Goal: Information Seeking & Learning: Learn about a topic

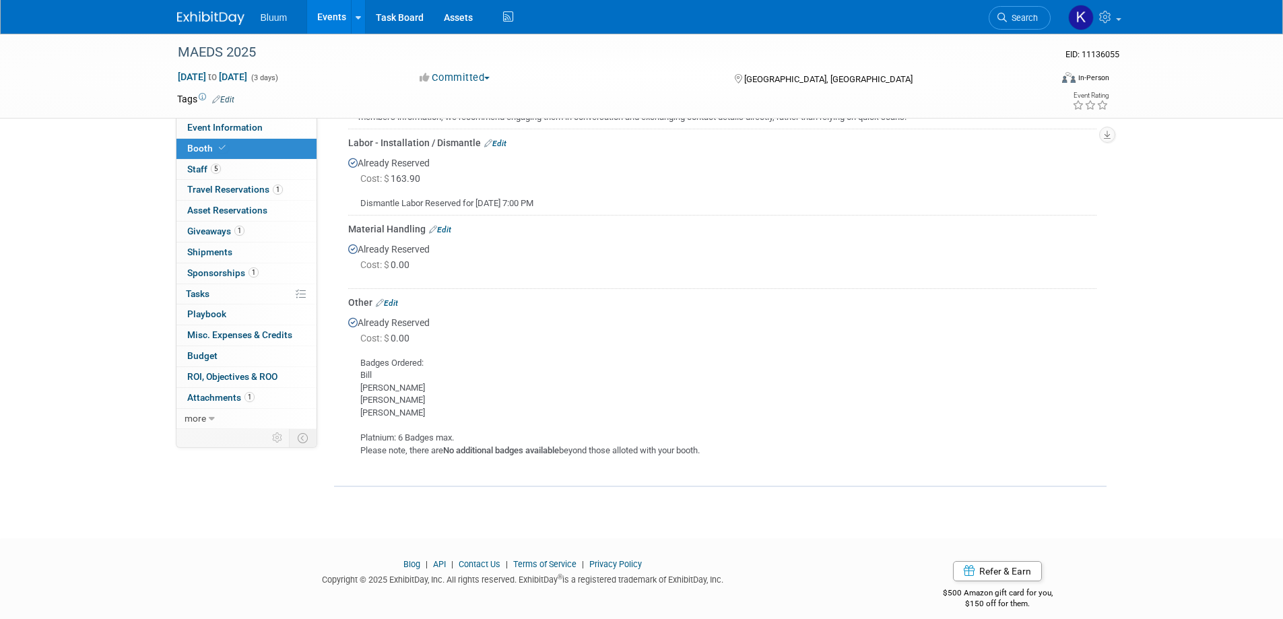
click at [336, 18] on link "Events" at bounding box center [331, 17] width 49 height 34
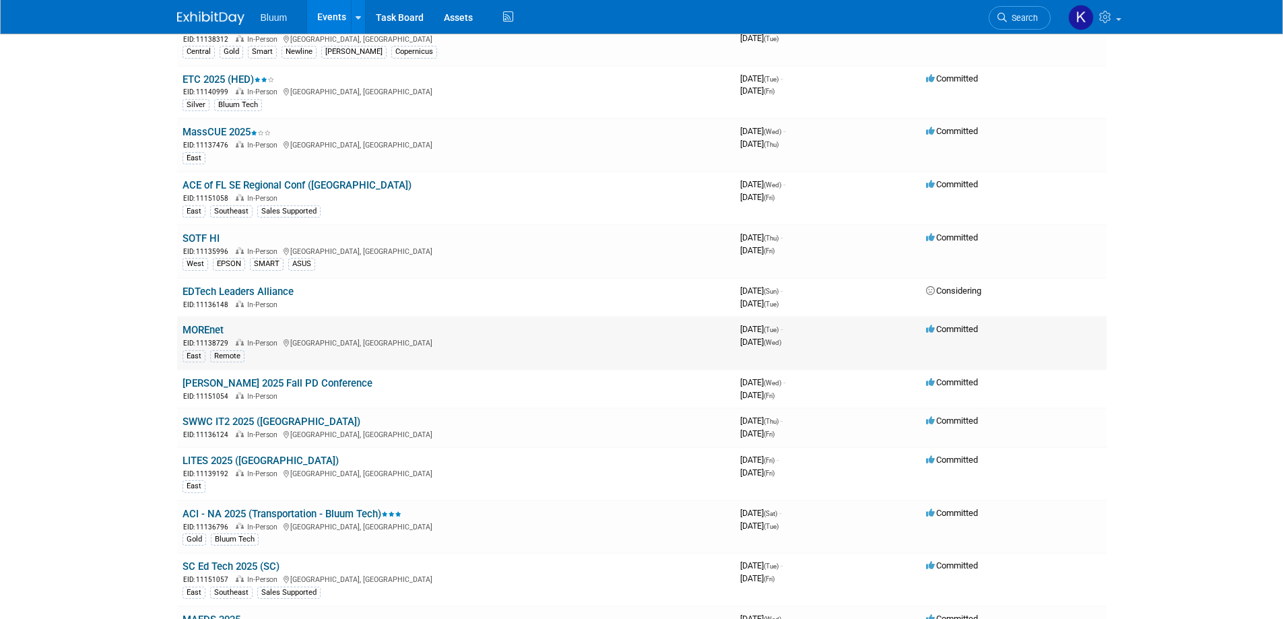
scroll to position [135, 0]
click at [215, 330] on link "MOREnet" at bounding box center [203, 329] width 41 height 12
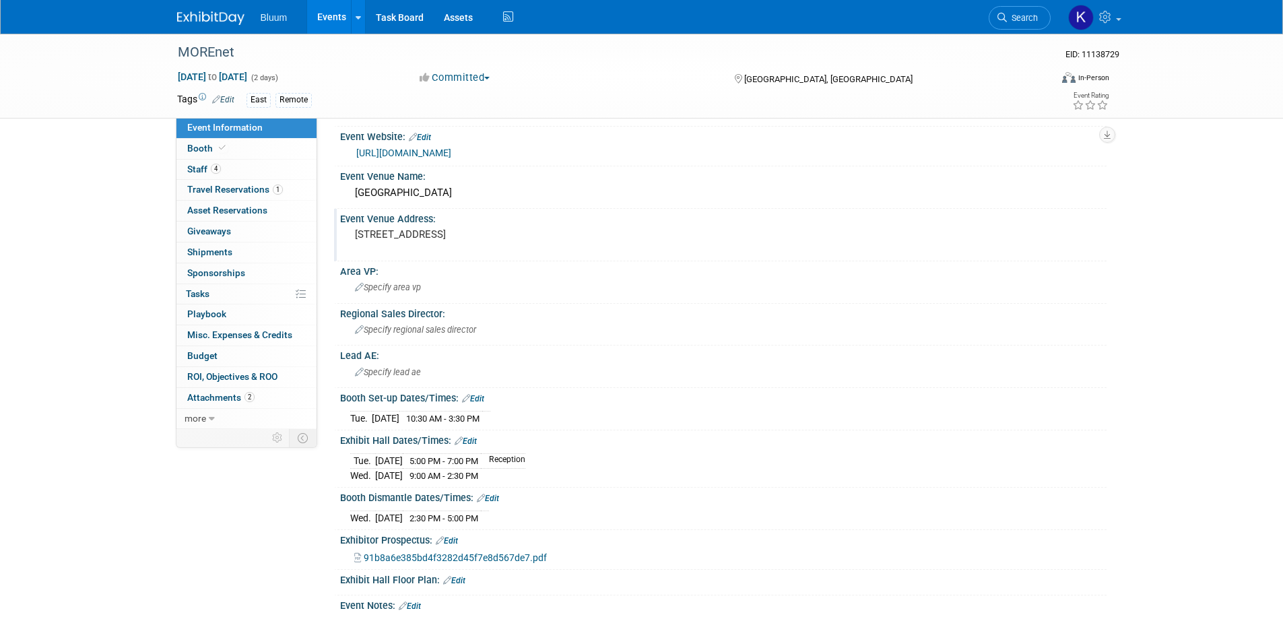
scroll to position [135, 0]
click at [329, 19] on link "Events" at bounding box center [331, 17] width 49 height 34
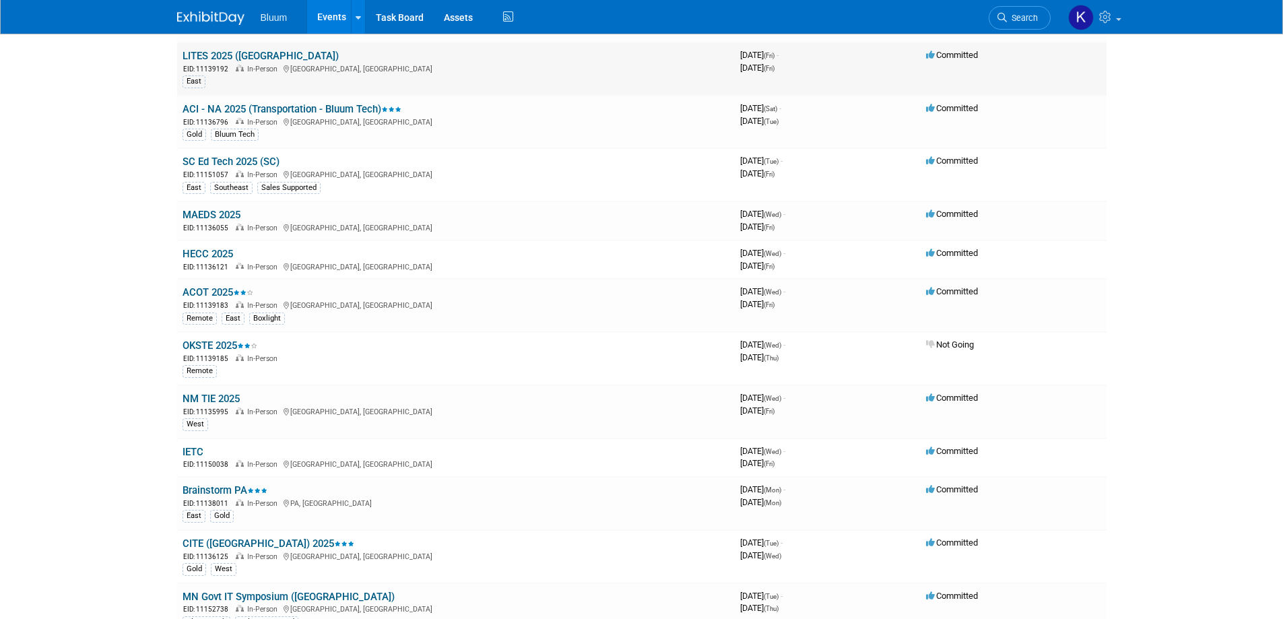
scroll to position [539, 0]
click at [203, 251] on link "HECC 2025" at bounding box center [208, 253] width 51 height 12
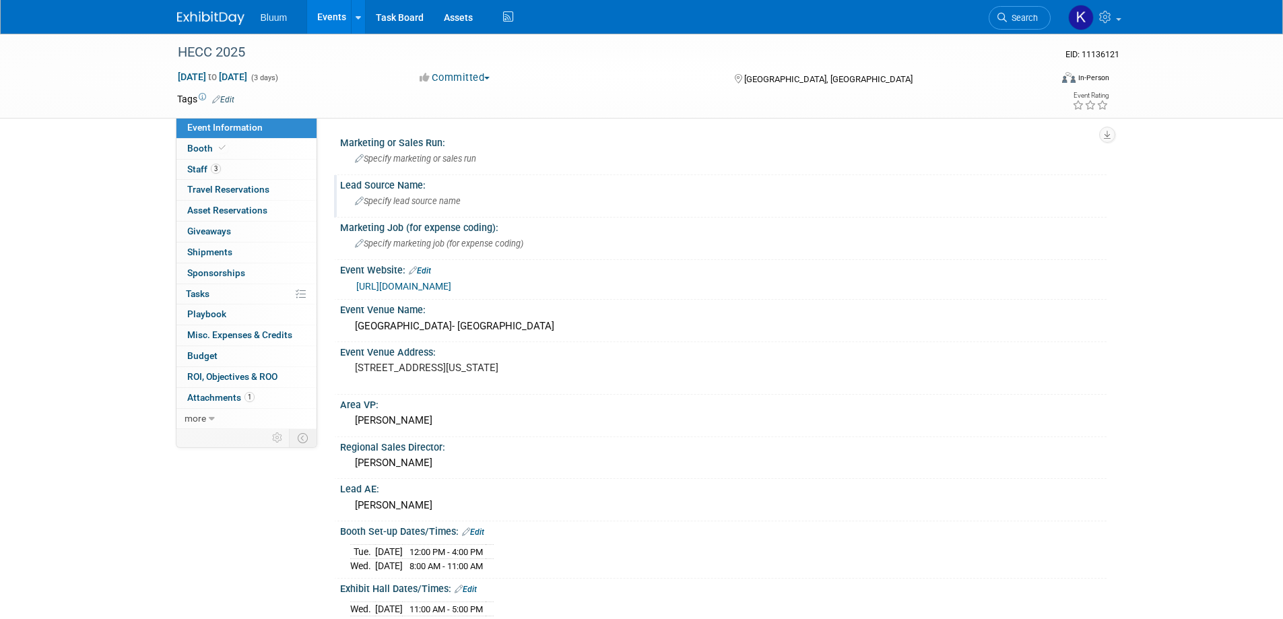
click at [381, 197] on span "Specify lead source name" at bounding box center [408, 201] width 106 height 10
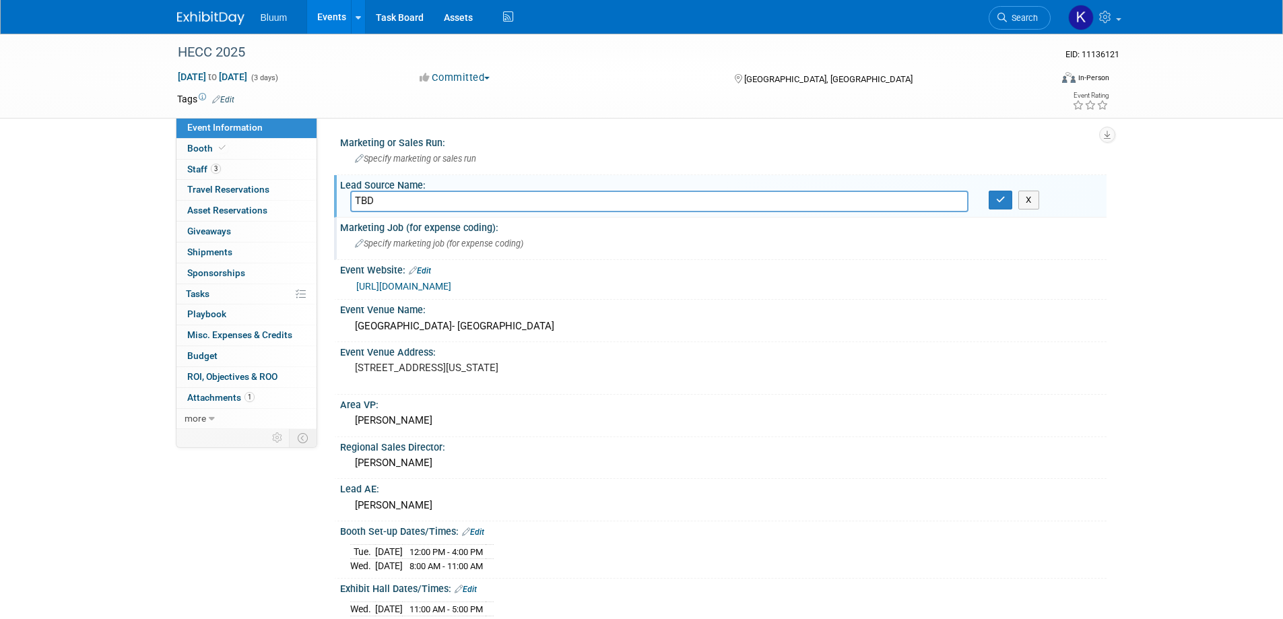
type input "TBD"
click at [406, 240] on span "Specify marketing job (for expense coding)" at bounding box center [439, 243] width 168 height 10
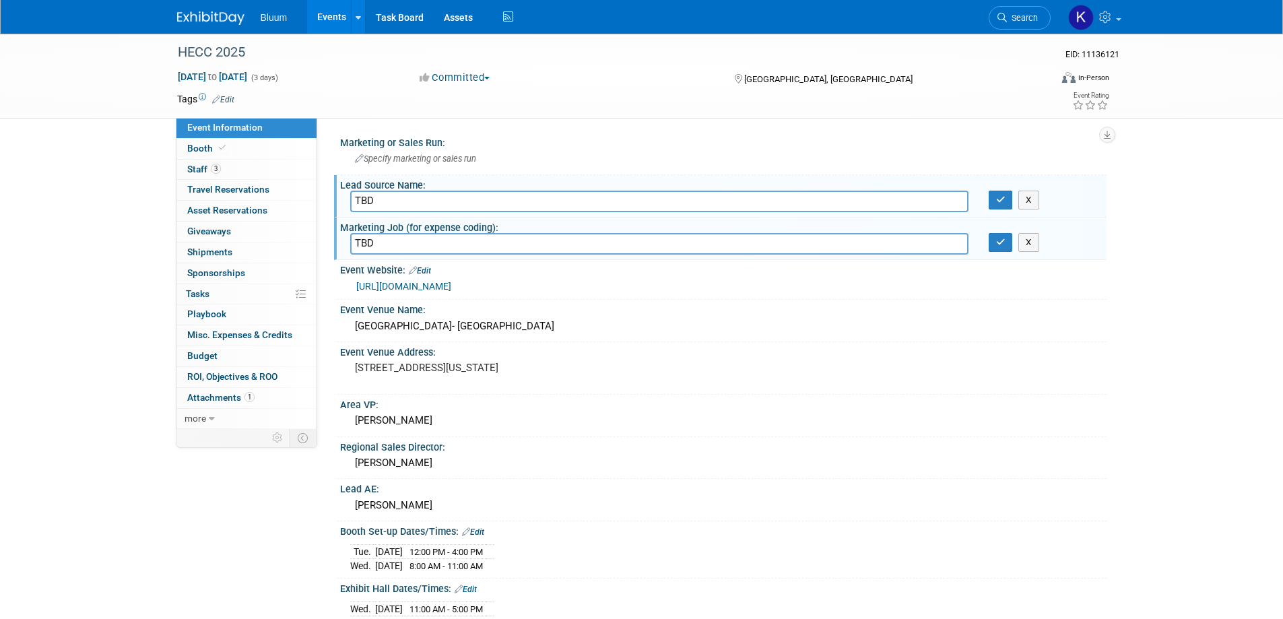
type input "TBD"
click at [1000, 243] on icon "button" at bounding box center [1000, 242] width 9 height 9
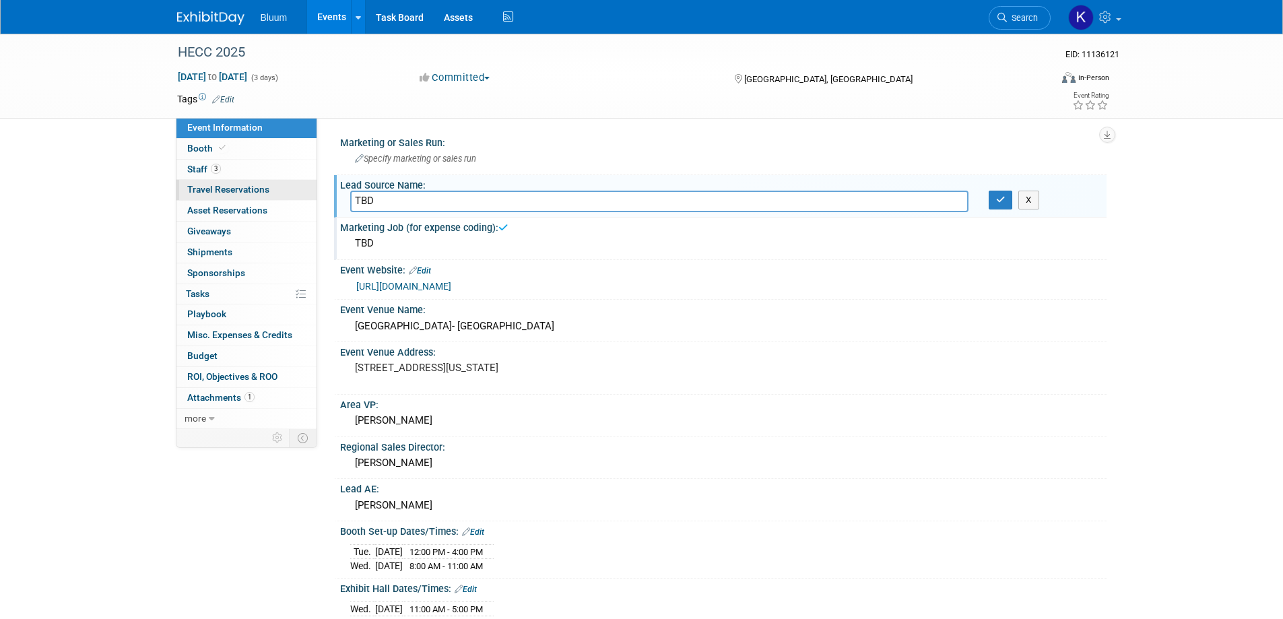
drag, startPoint x: 395, startPoint y: 199, endPoint x: 302, endPoint y: 196, distance: 93.0
click at [302, 196] on div "Event Information Event Info Booth Booth 3 Staff 3 Staff 0 Travel Reservations …" at bounding box center [642, 511] width 950 height 955
type input "HECC_2025"
click at [995, 202] on button "button" at bounding box center [1001, 200] width 24 height 19
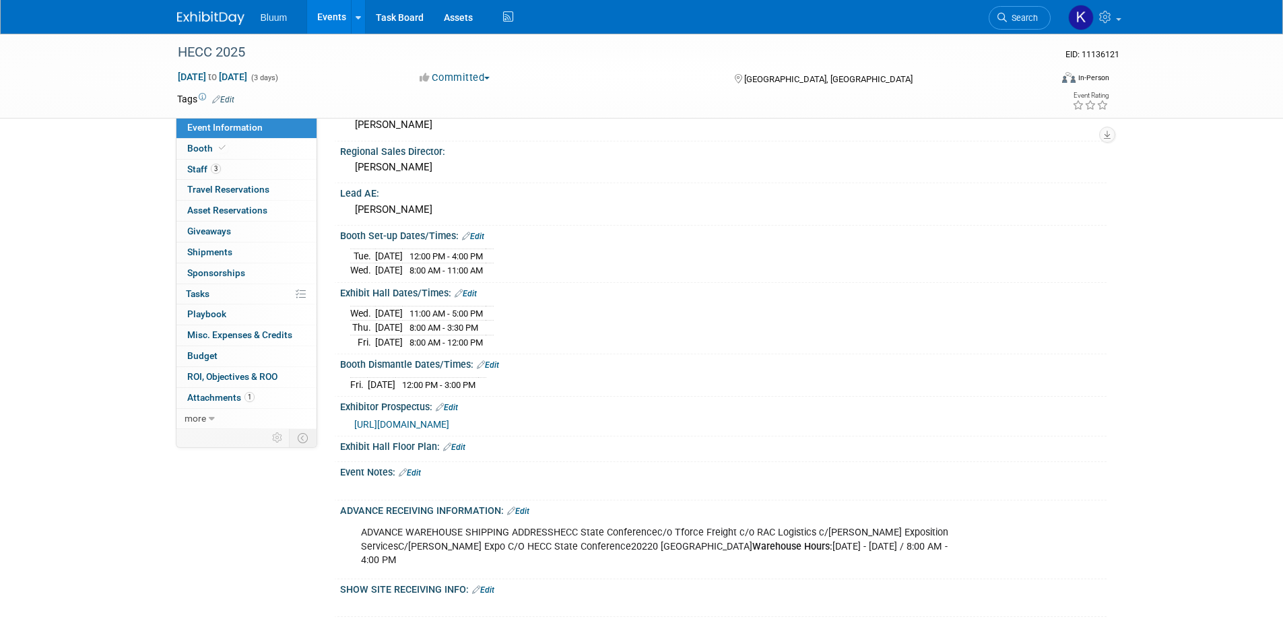
scroll to position [337, 0]
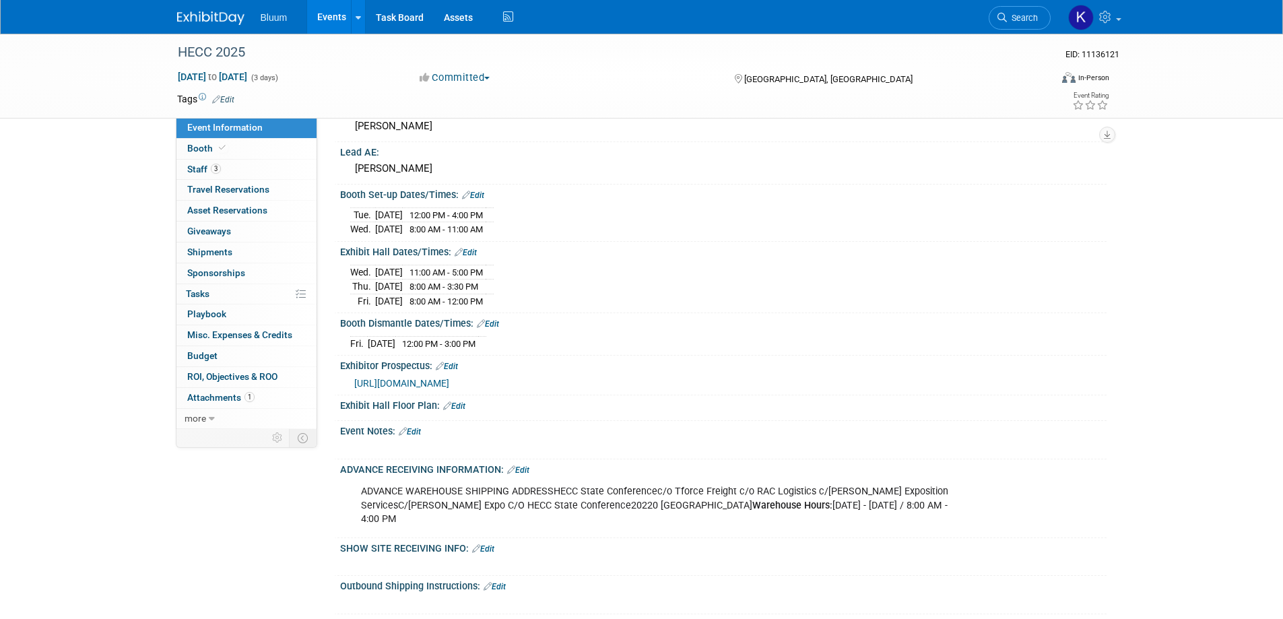
click at [449, 379] on span "https://hecc.k12.in.us/uploads/1/4/4/9/144921351/hecc-2025-exhibitor-brochure.p…" at bounding box center [401, 383] width 95 height 11
click at [205, 147] on span "Booth" at bounding box center [207, 148] width 41 height 11
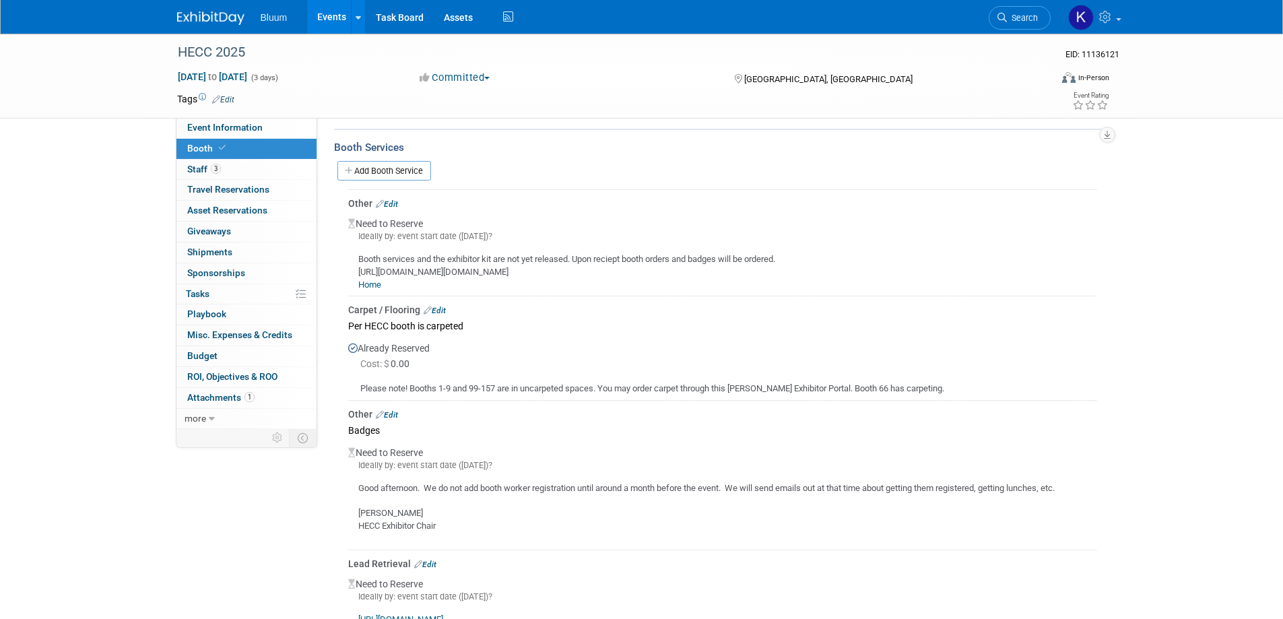
scroll to position [269, 0]
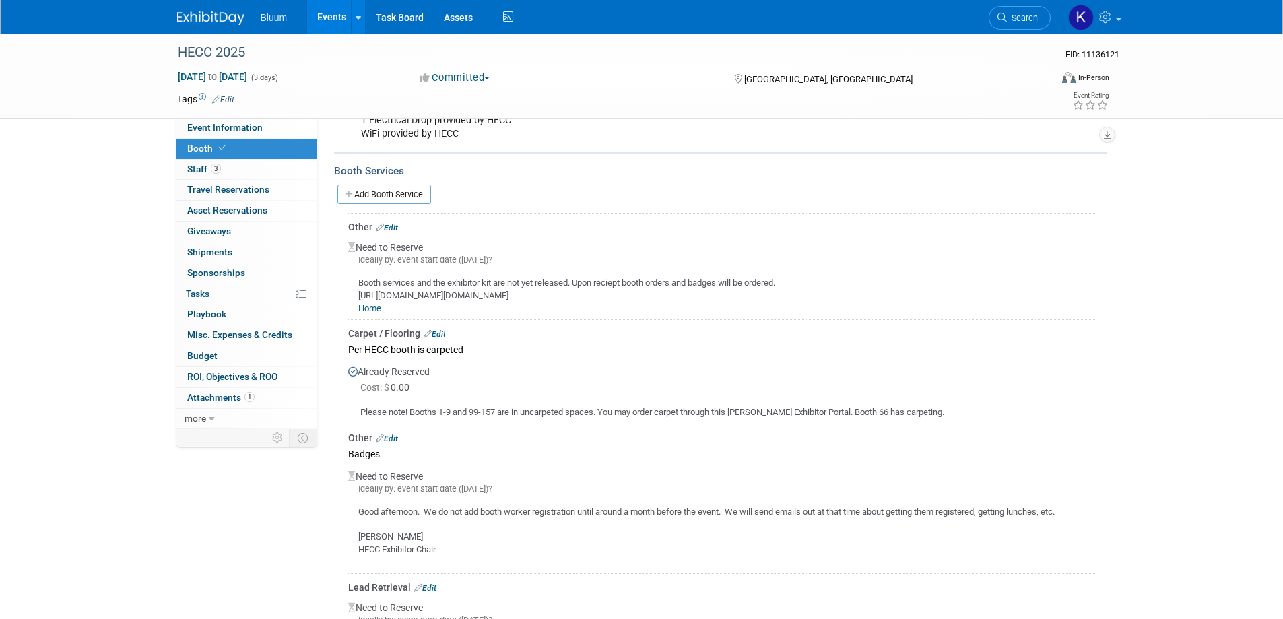
drag, startPoint x: 797, startPoint y: 294, endPoint x: 375, endPoint y: 294, distance: 422.4
click at [352, 290] on div "Booth services and the exhibitor kit are not yet released. Upon reciept booth o…" at bounding box center [722, 290] width 748 height 49
copy div "https://url.us.m.mimecastprotect.com/s/p5YNCYElyAfgV54pSGhMsxRUPq?domain=exhibi…"
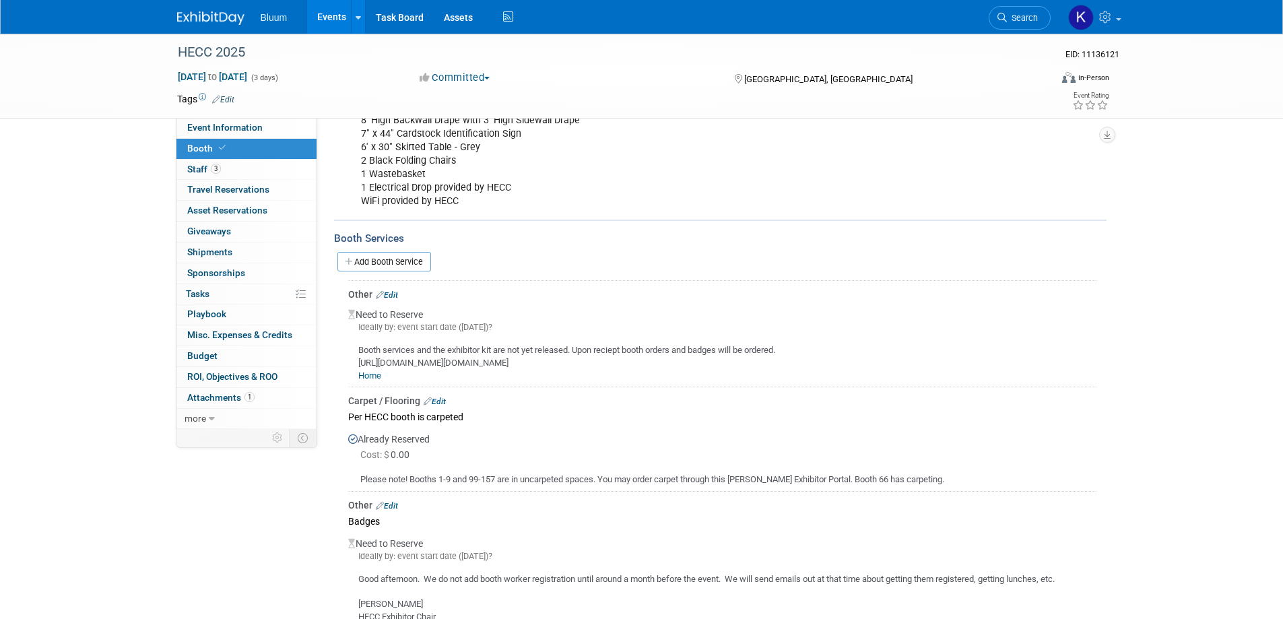
scroll to position [135, 0]
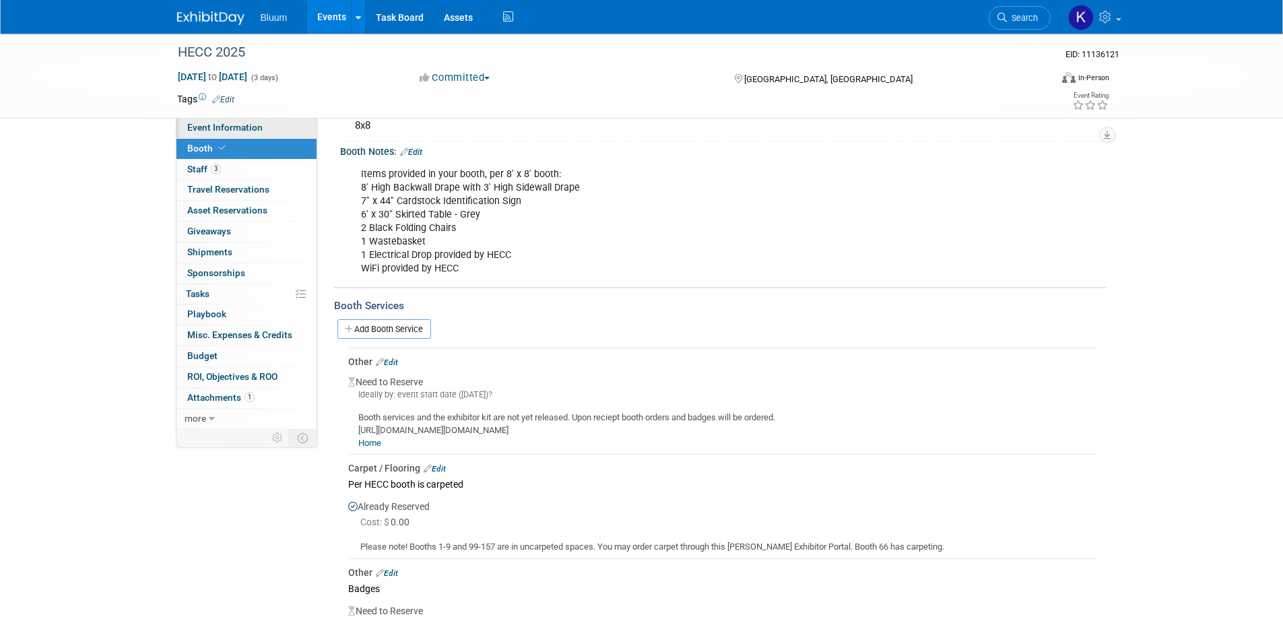
click at [234, 127] on span "Event Information" at bounding box center [224, 127] width 75 height 11
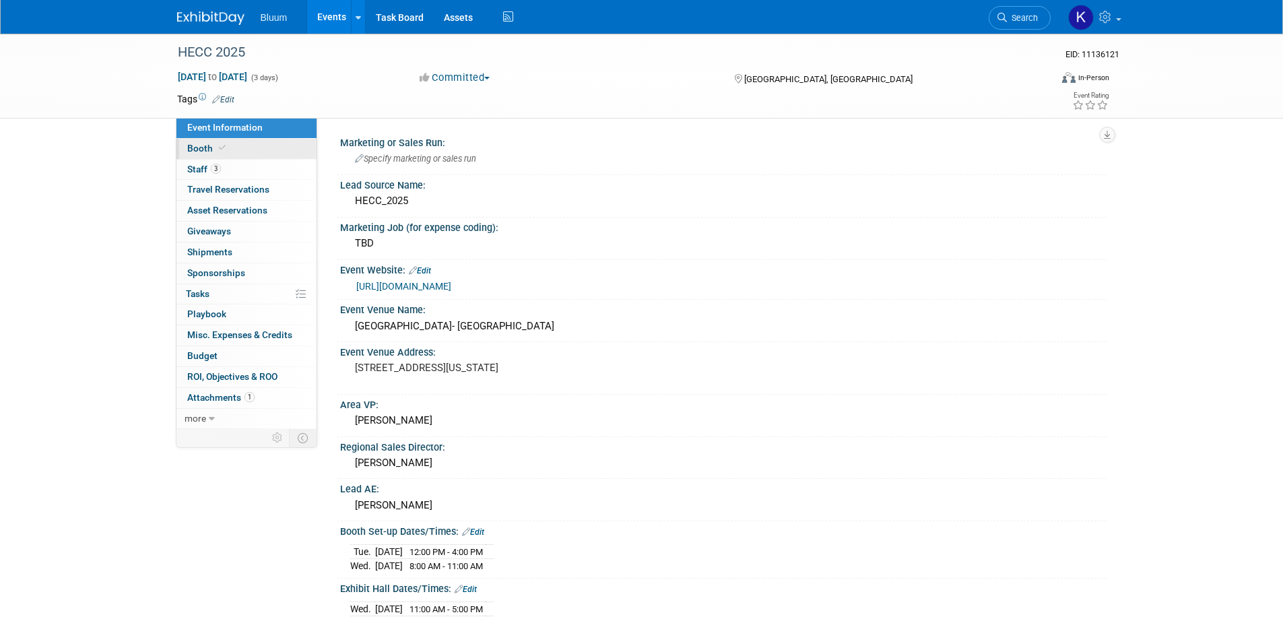
click at [203, 146] on span "Booth" at bounding box center [207, 148] width 41 height 11
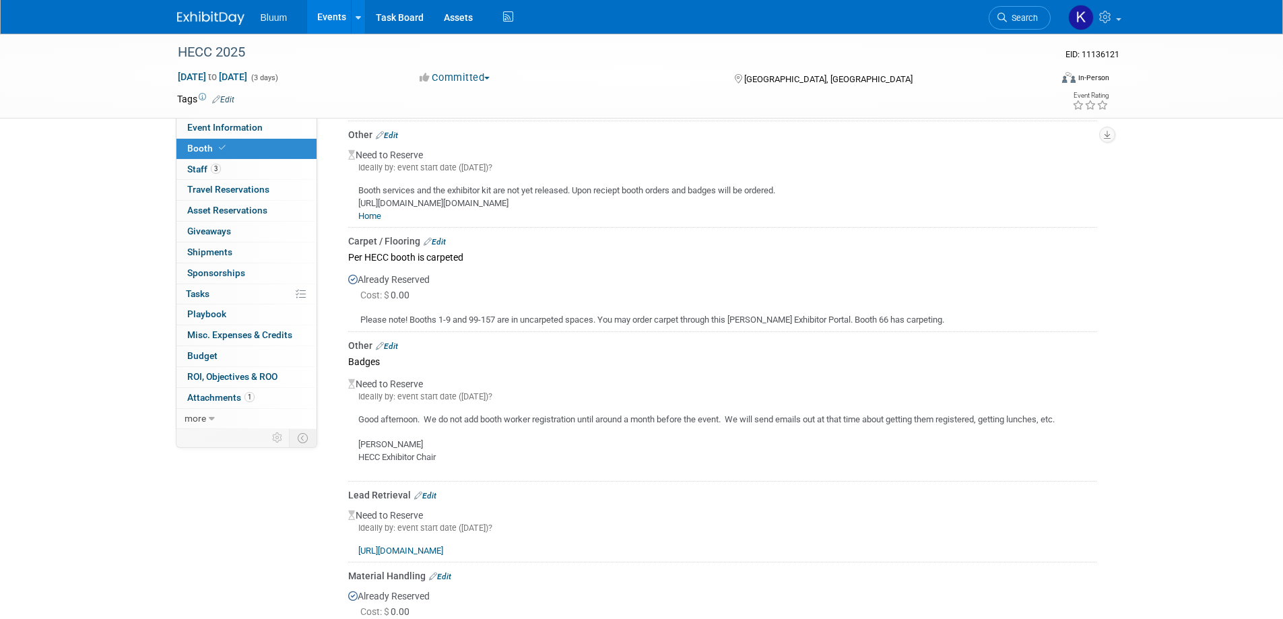
scroll to position [269, 0]
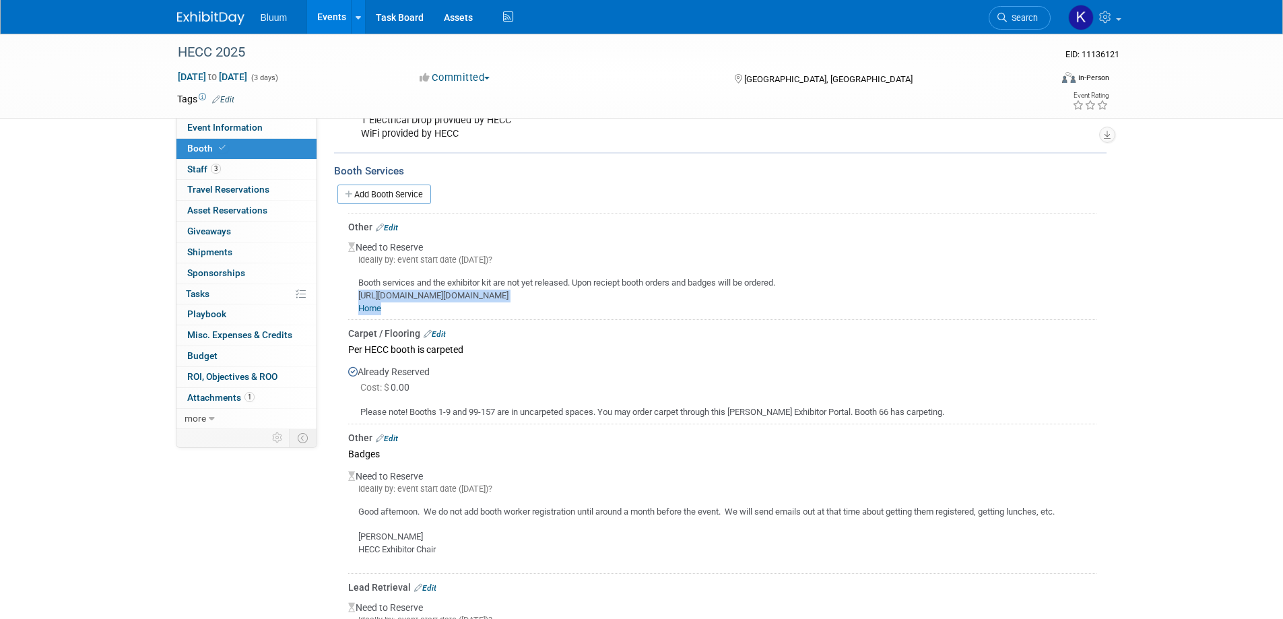
drag, startPoint x: 358, startPoint y: 294, endPoint x: 812, endPoint y: 307, distance: 454.2
click at [812, 307] on div "Booth services and the exhibitor kit are not yet released. Upon reciept booth o…" at bounding box center [722, 290] width 748 height 49
click at [530, 307] on div "Booth services and the exhibitor kit are not yet released. Upon reciept booth o…" at bounding box center [722, 290] width 748 height 49
click at [376, 306] on link "Home" at bounding box center [369, 308] width 23 height 10
click at [237, 128] on span "Event Information" at bounding box center [224, 127] width 75 height 11
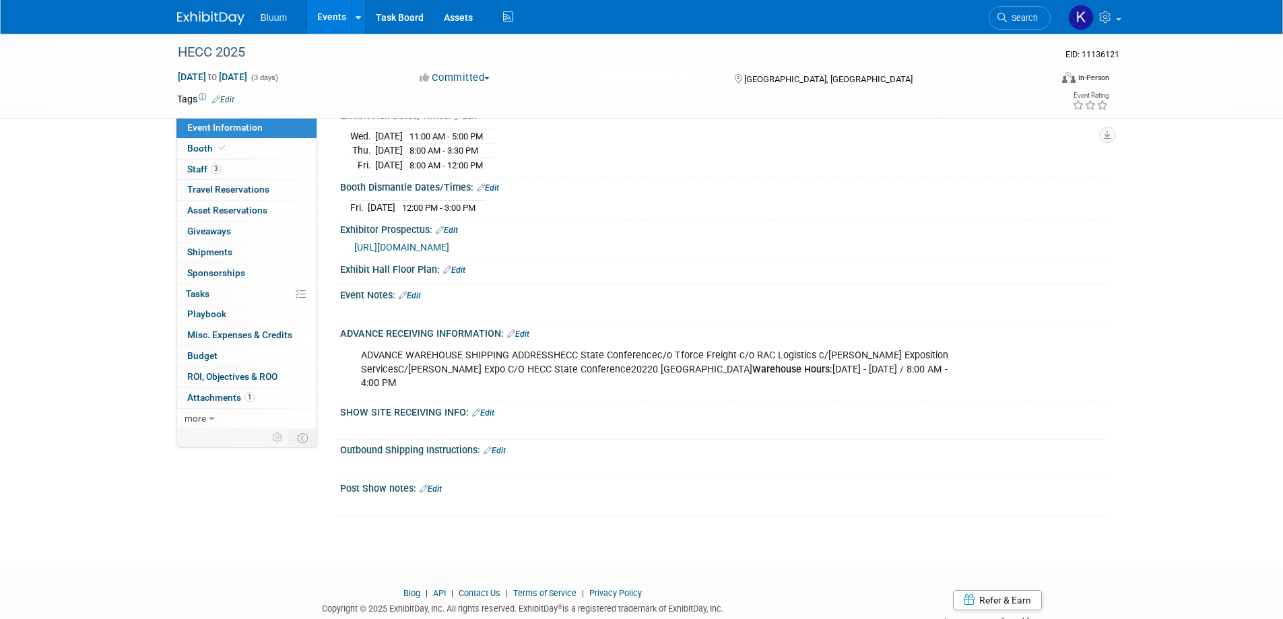
scroll to position [484, 0]
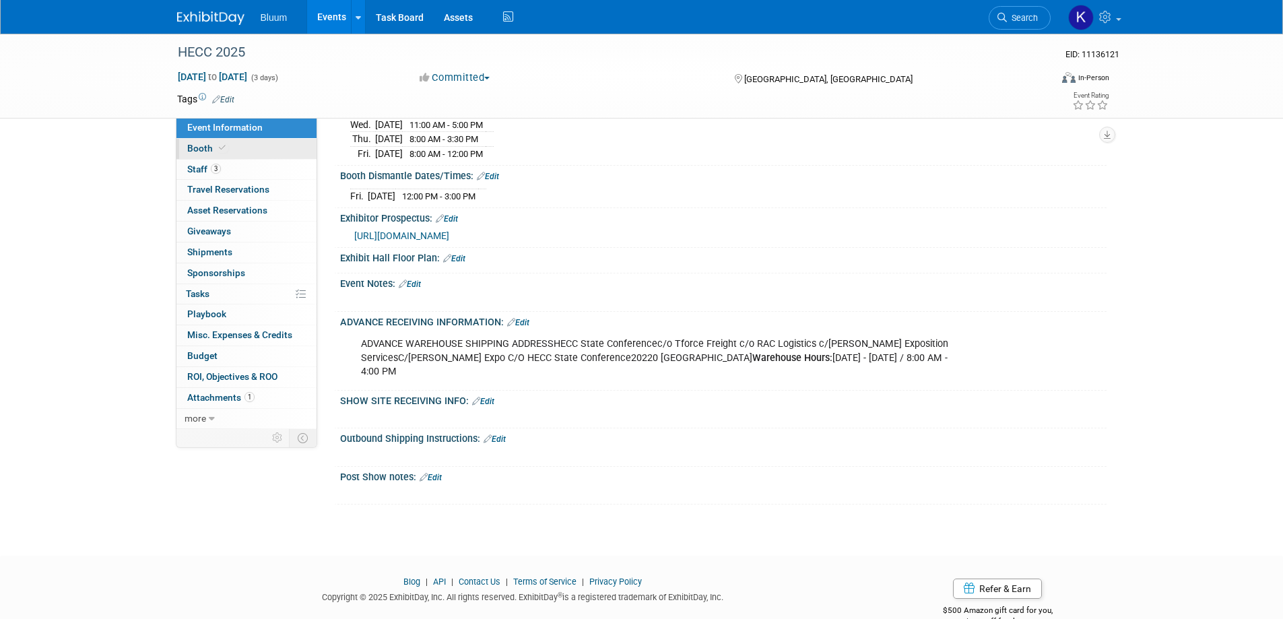
click at [204, 150] on span "Booth" at bounding box center [207, 148] width 41 height 11
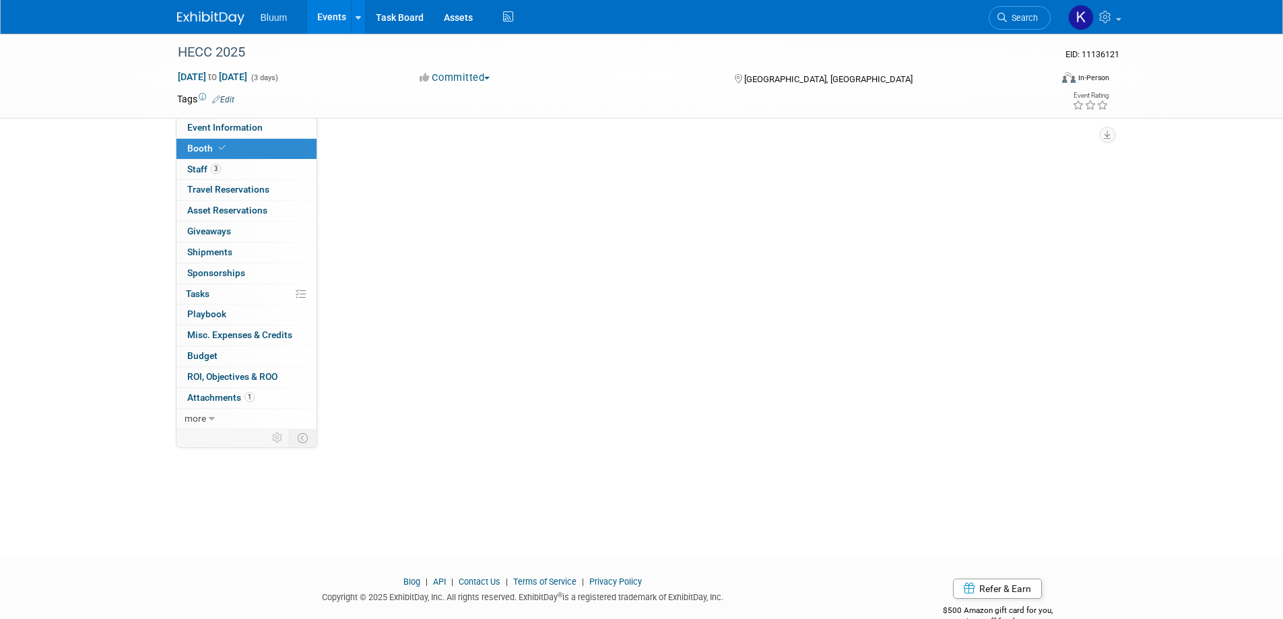
scroll to position [0, 0]
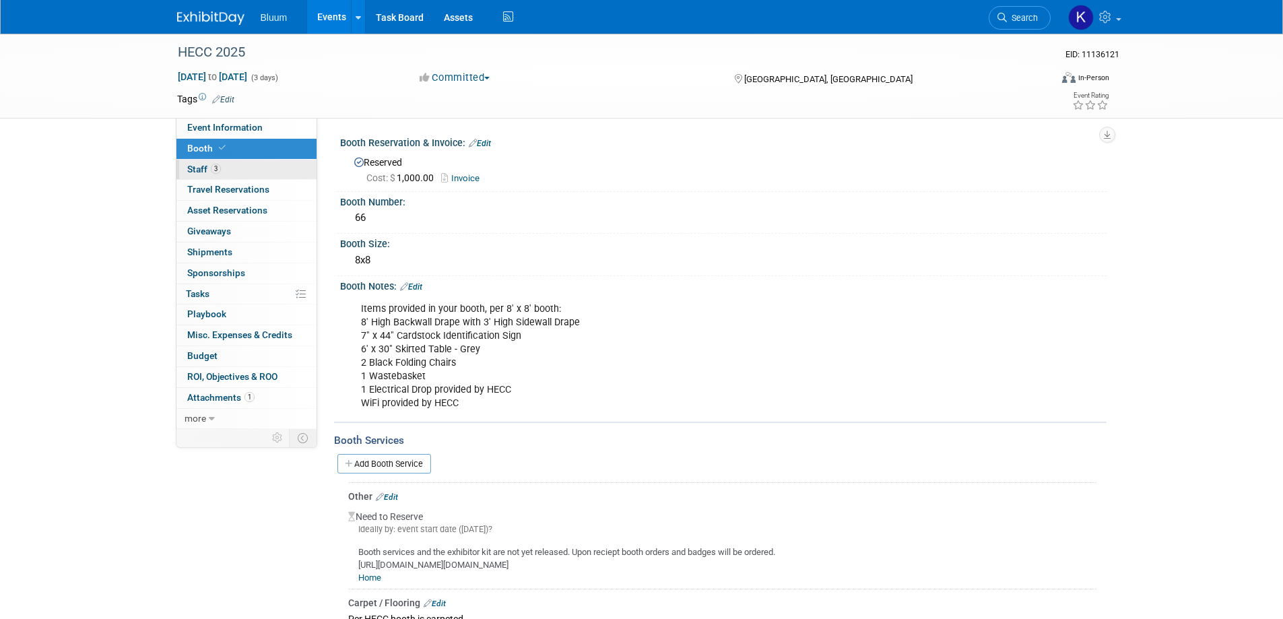
click at [198, 166] on span "Staff 3" at bounding box center [204, 169] width 34 height 11
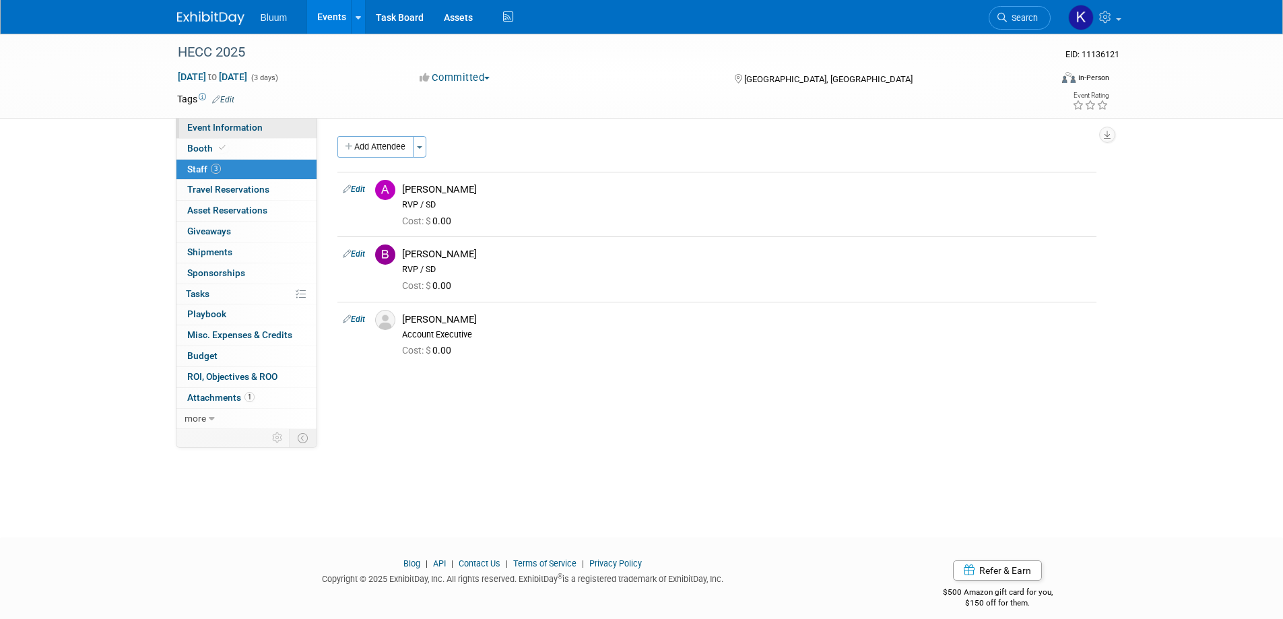
click at [234, 130] on span "Event Information" at bounding box center [224, 127] width 75 height 11
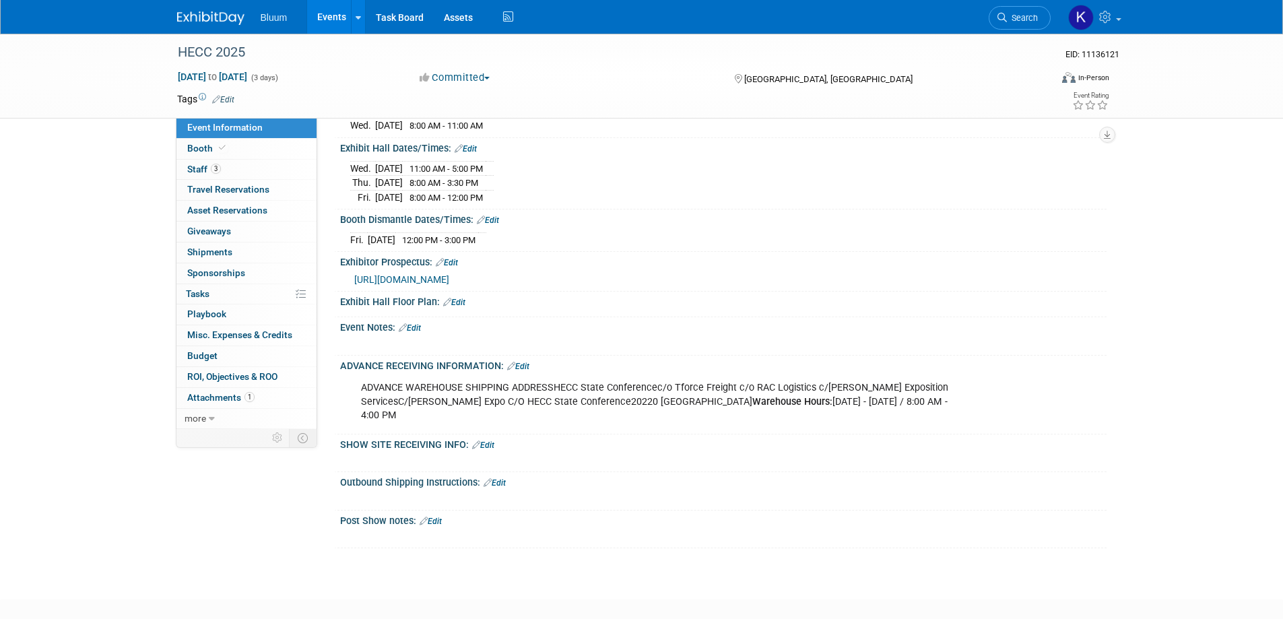
scroll to position [472, 0]
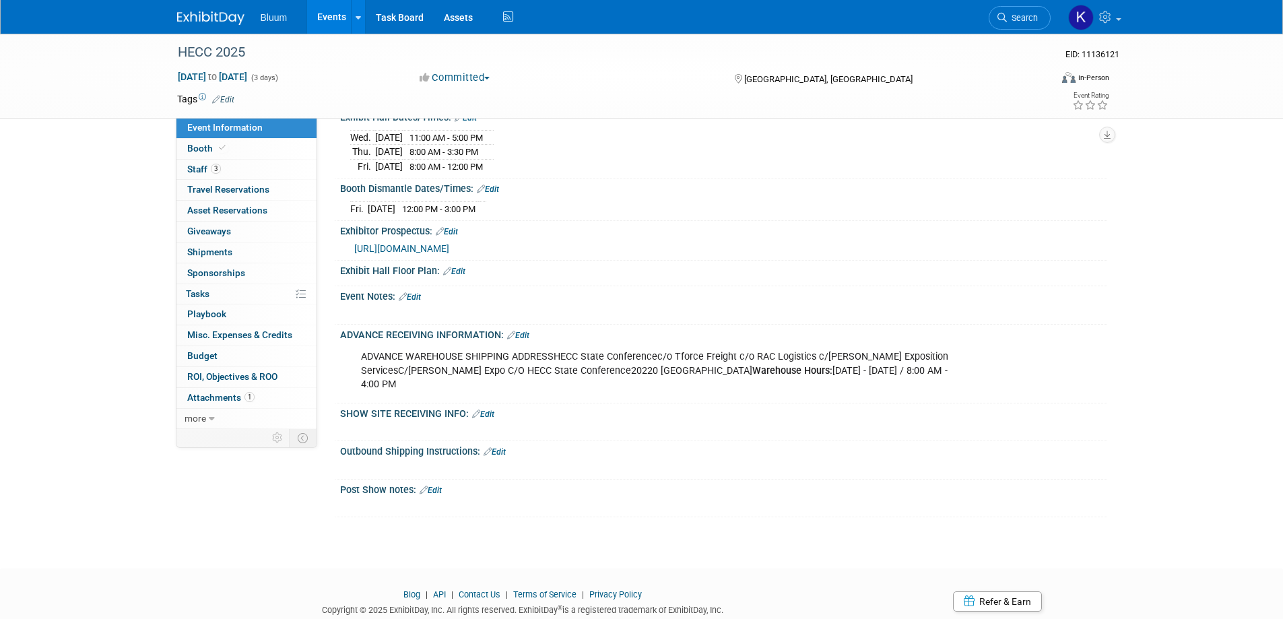
click at [230, 125] on span "Event Information" at bounding box center [224, 127] width 75 height 11
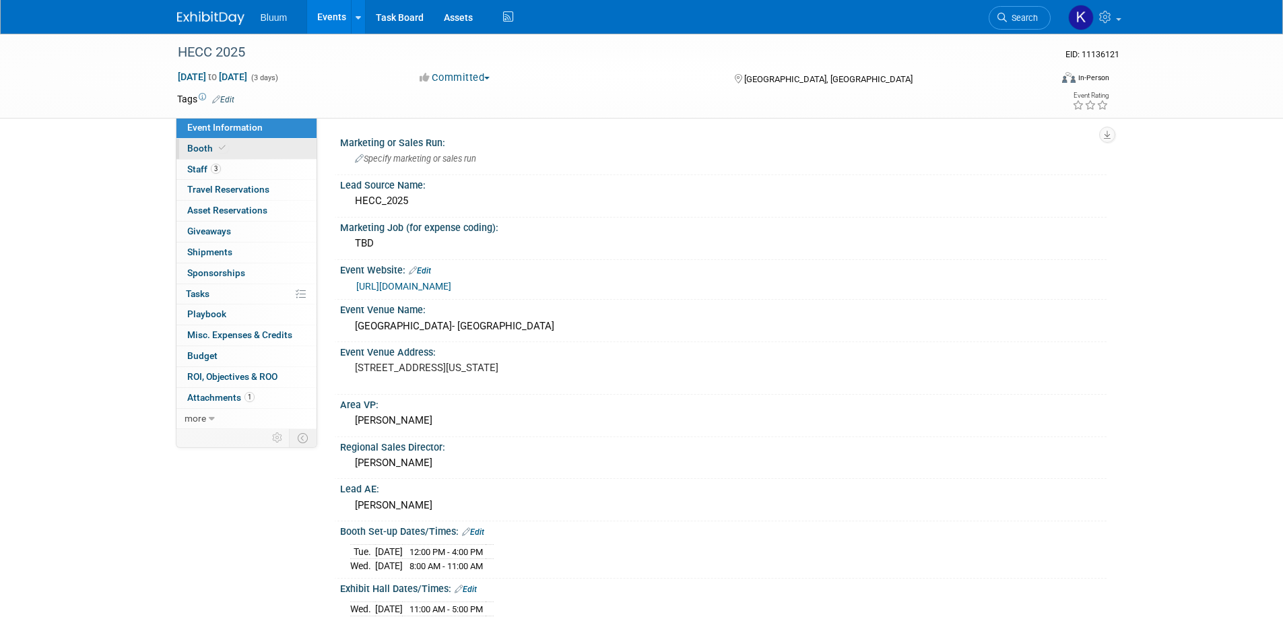
click at [201, 153] on span "Booth" at bounding box center [207, 148] width 41 height 11
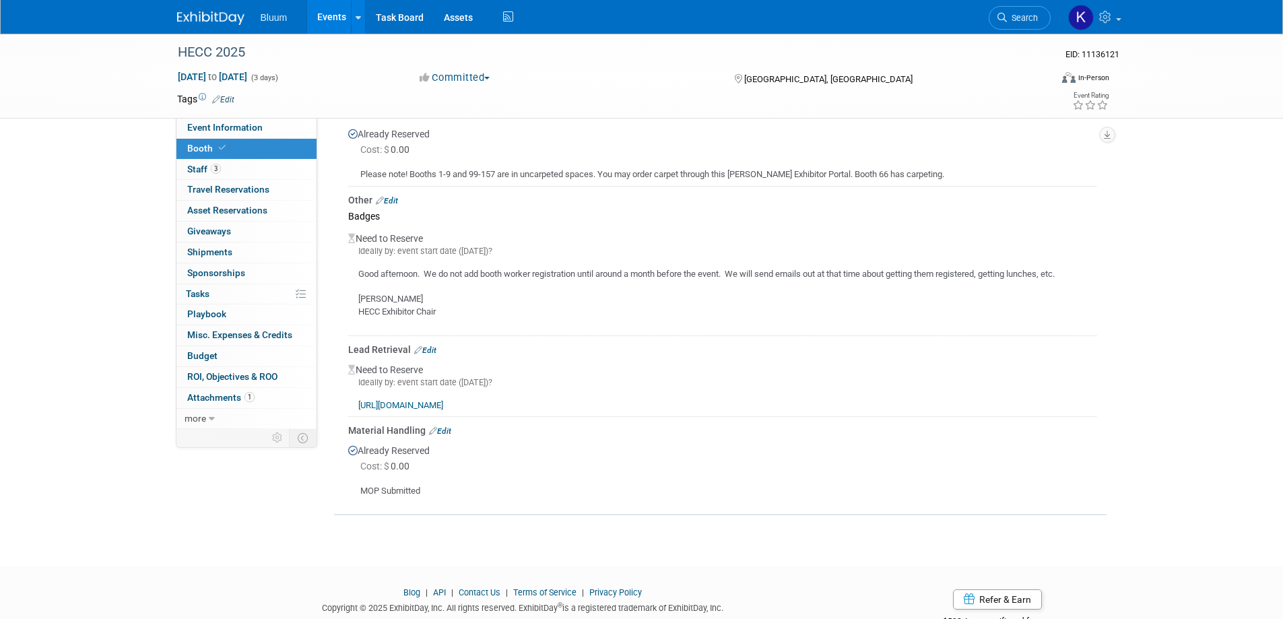
scroll to position [539, 0]
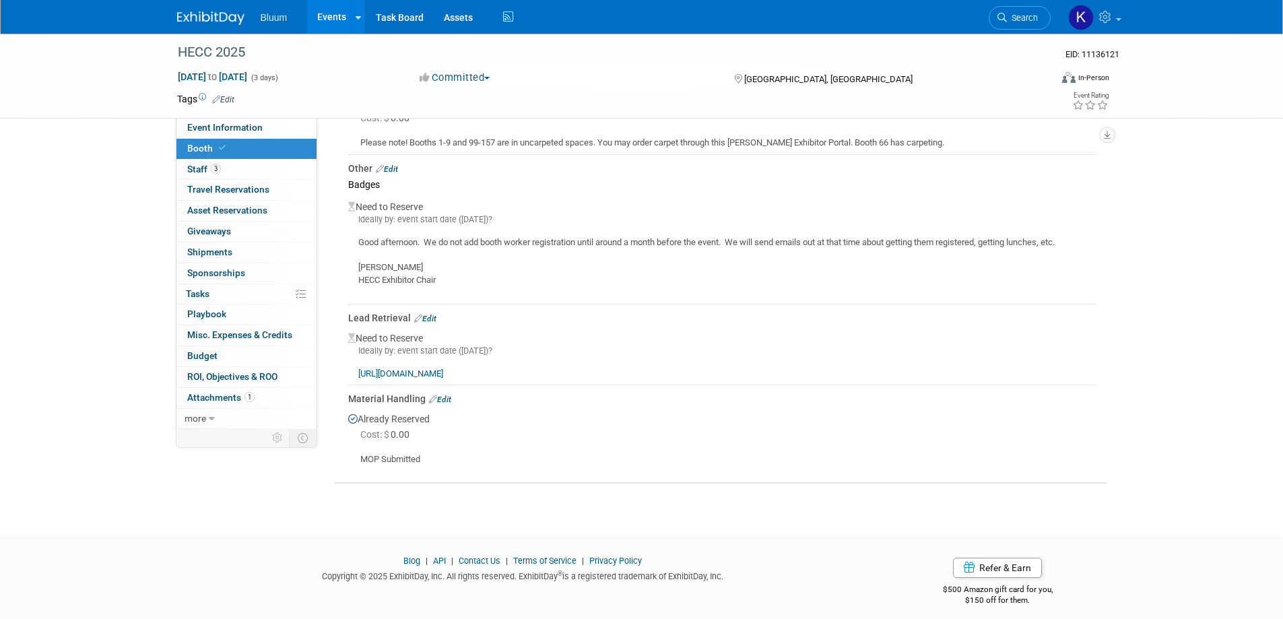
click at [327, 20] on link "Events" at bounding box center [331, 17] width 49 height 34
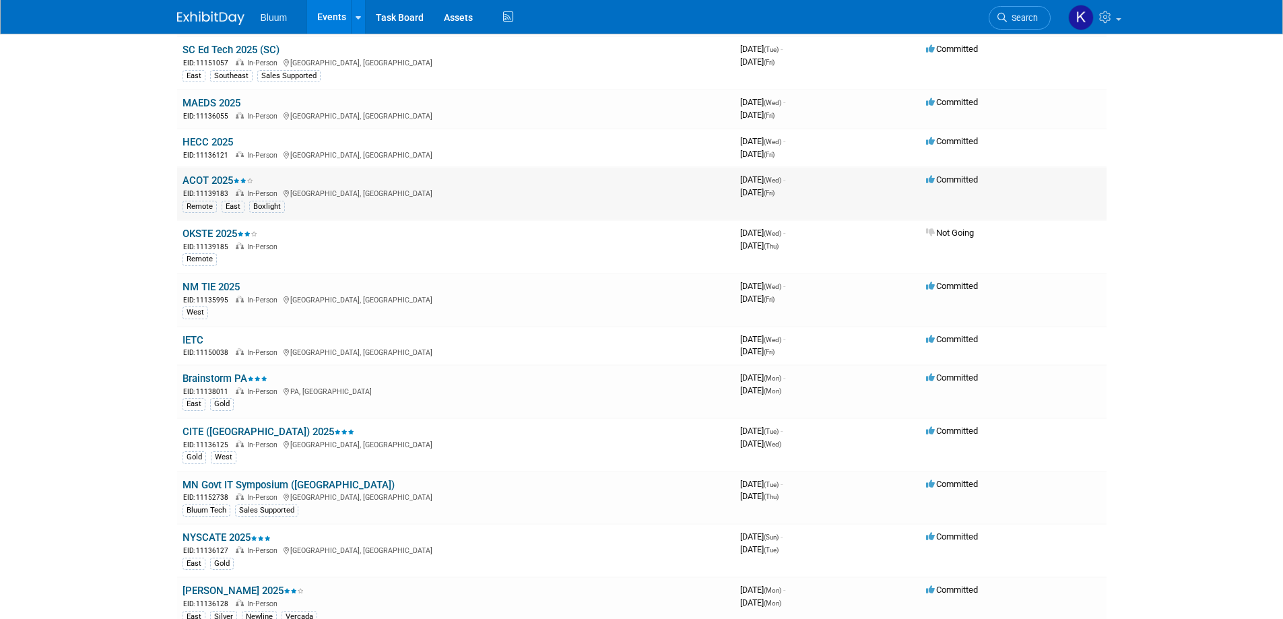
scroll to position [674, 0]
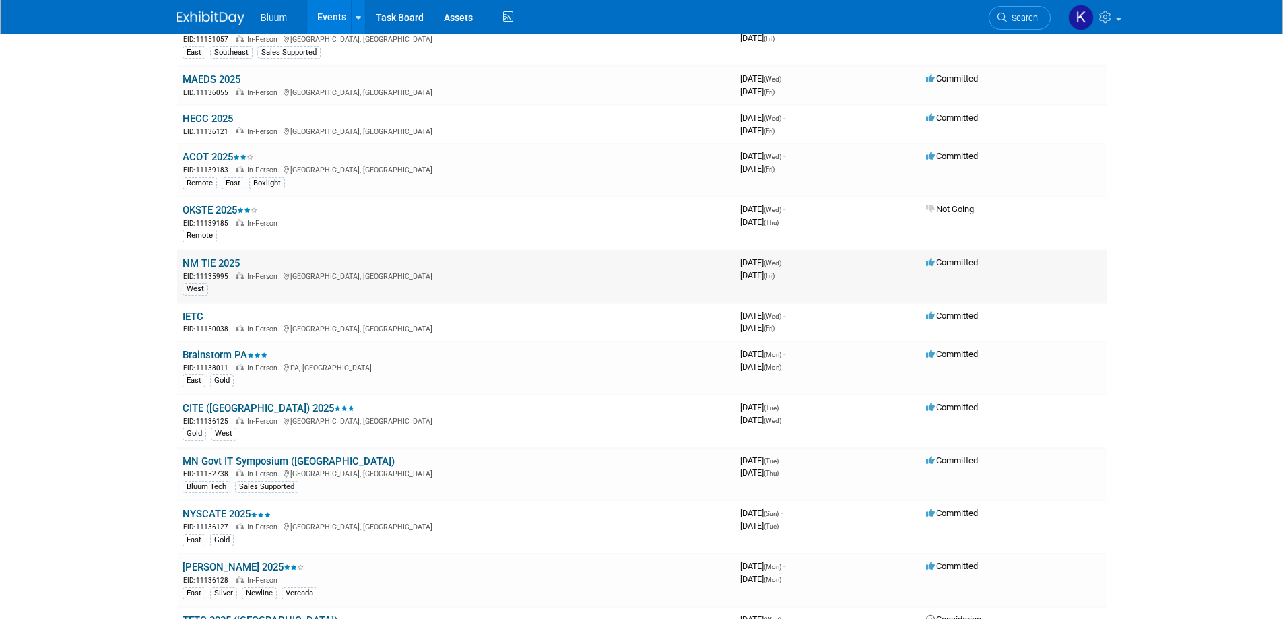
click at [216, 263] on link "NM TIE 2025" at bounding box center [211, 263] width 57 height 12
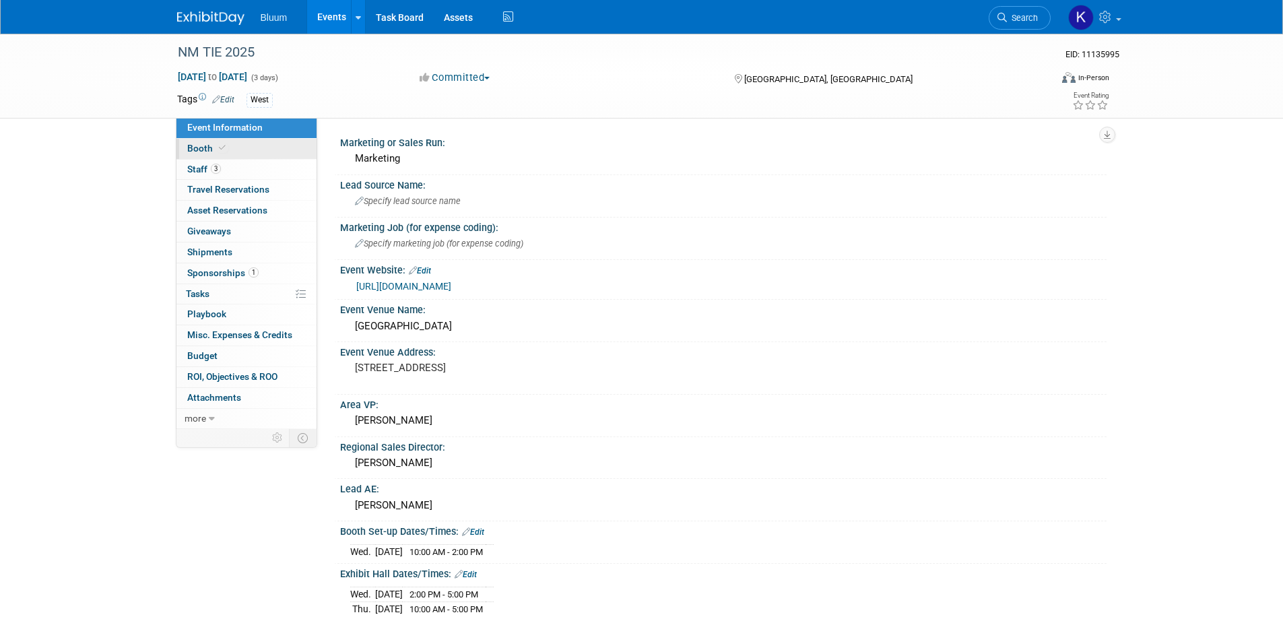
click at [205, 150] on span "Booth" at bounding box center [207, 148] width 41 height 11
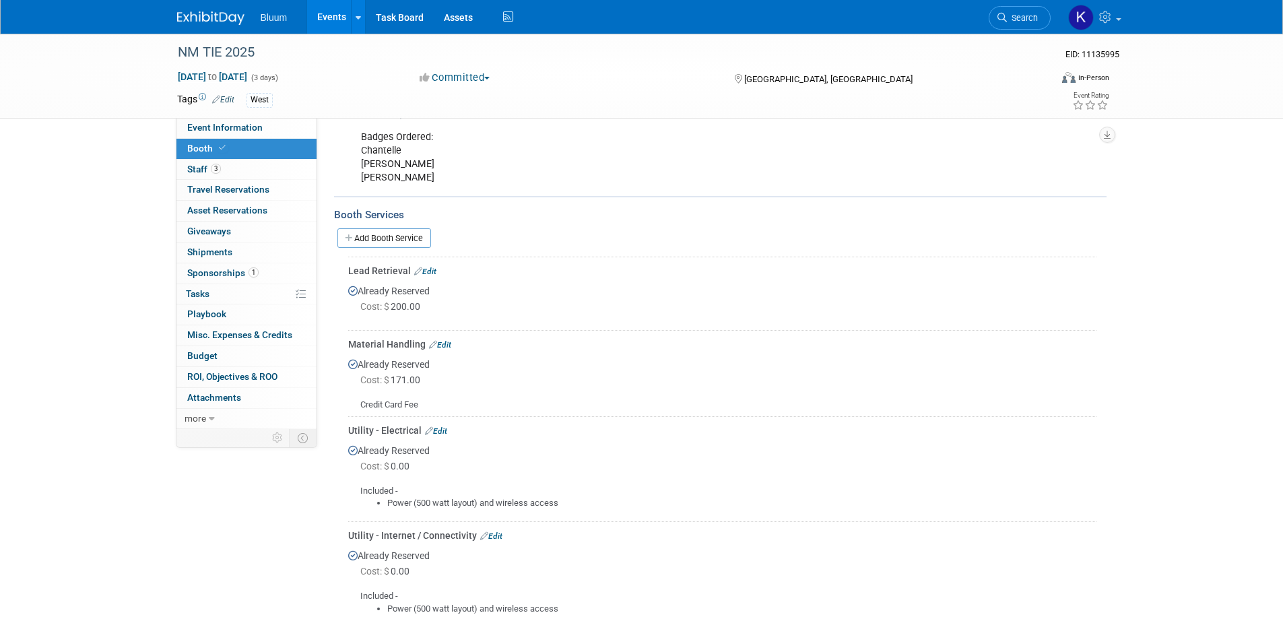
scroll to position [202, 0]
